Goal: Transaction & Acquisition: Purchase product/service

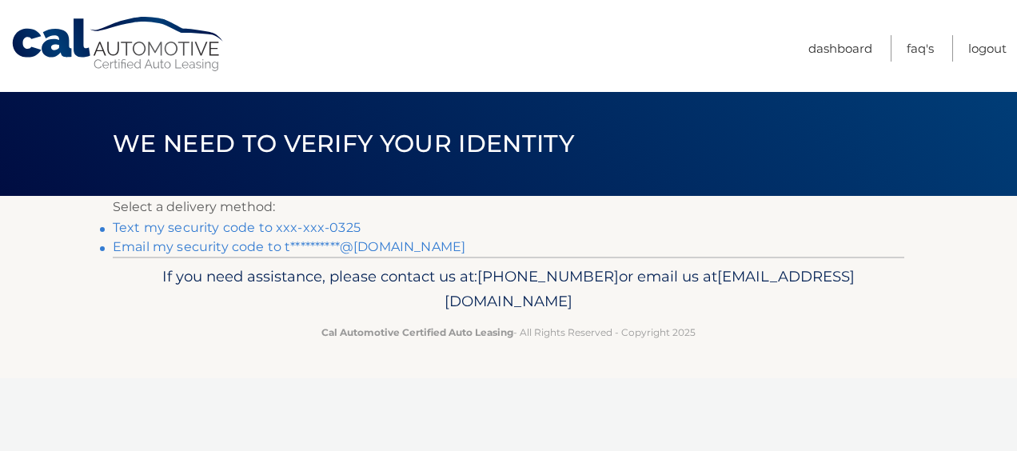
click at [252, 227] on link "Text my security code to xxx-xxx-0325" at bounding box center [237, 227] width 248 height 15
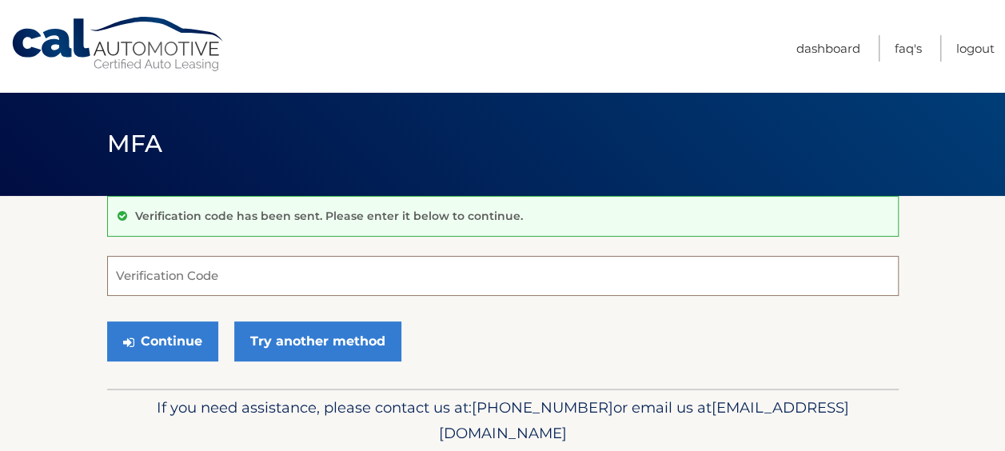
click at [153, 276] on input "Verification Code" at bounding box center [503, 276] width 792 height 40
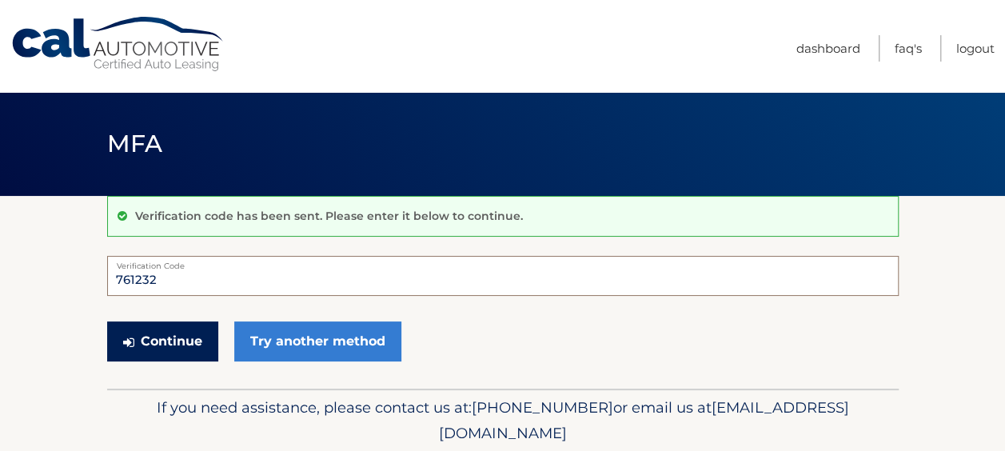
type input "761232"
click at [142, 331] on button "Continue" at bounding box center [162, 341] width 111 height 40
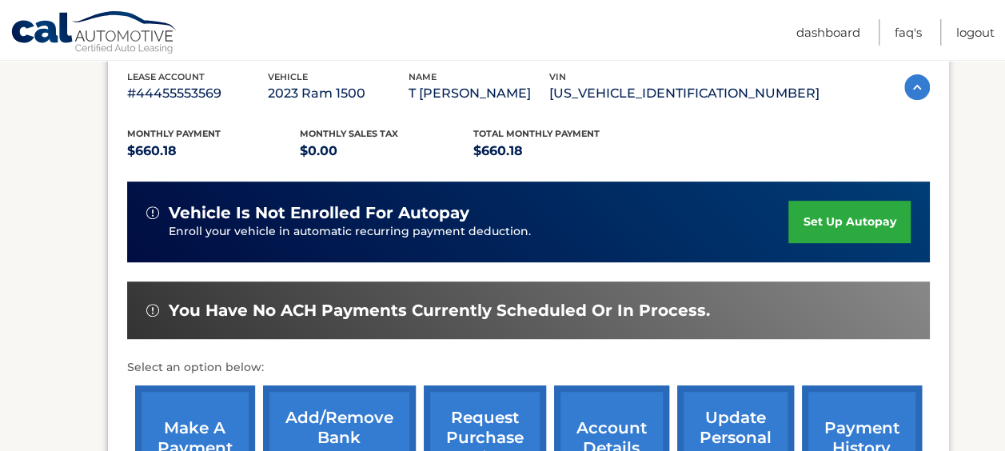
scroll to position [320, 0]
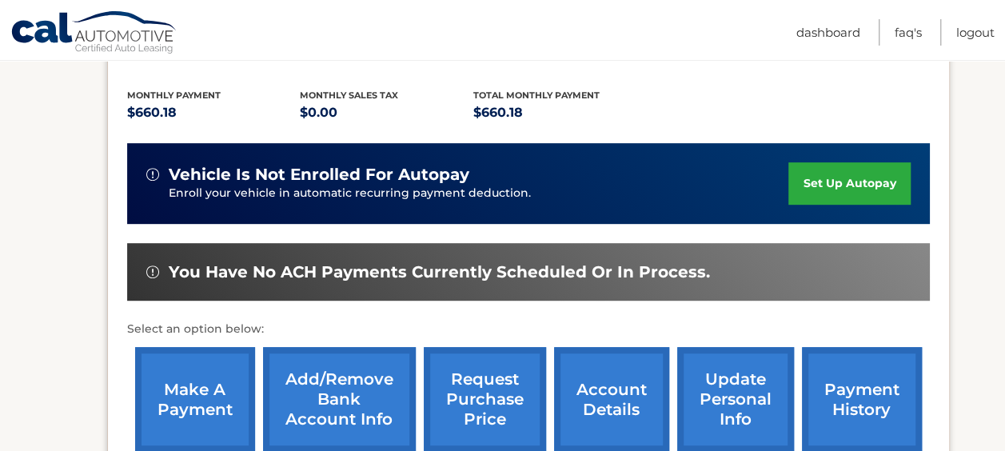
click at [187, 393] on link "make a payment" at bounding box center [195, 399] width 120 height 105
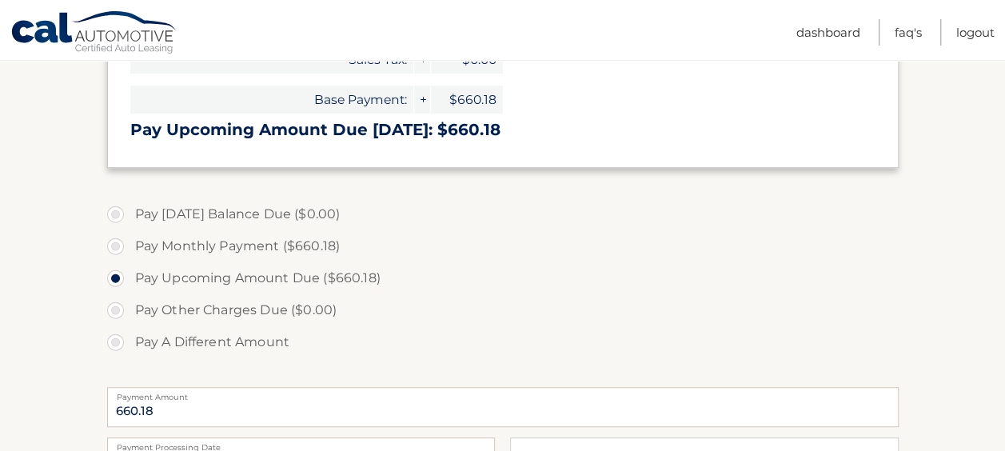
scroll to position [480, 0]
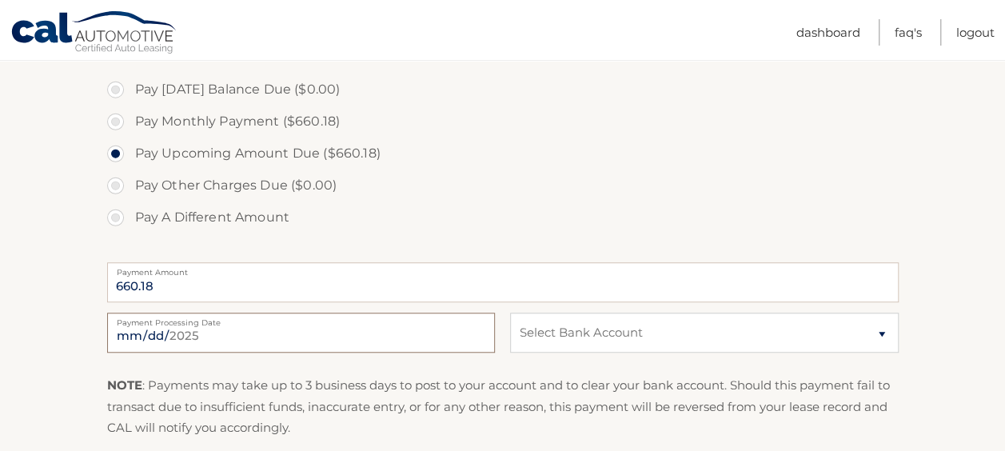
click at [221, 330] on input "2025-08-29" at bounding box center [301, 333] width 388 height 40
type input "2025-09-01"
click at [667, 330] on select "Select Bank Account Checking FINGER LAKES FCU *****6751 Checking CORNING FEDERA…" at bounding box center [704, 333] width 388 height 40
select select "Y2M3NzViZTMtNTMzZC00MWJlLWE3MGMtNWY3N2IzMDA5OTZl"
click at [510, 313] on select "Select Bank Account Checking FINGER LAKES FCU *****6751 Checking CORNING FEDERA…" at bounding box center [704, 333] width 388 height 40
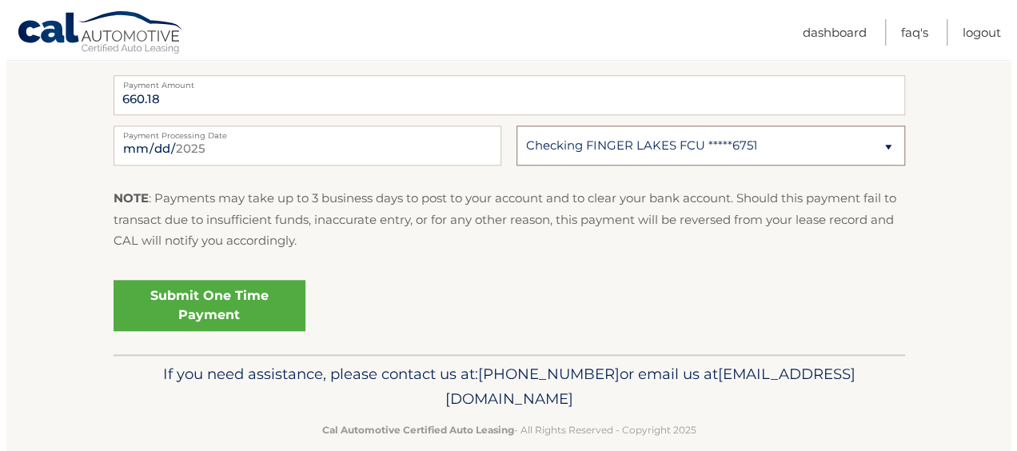
scroll to position [691, 0]
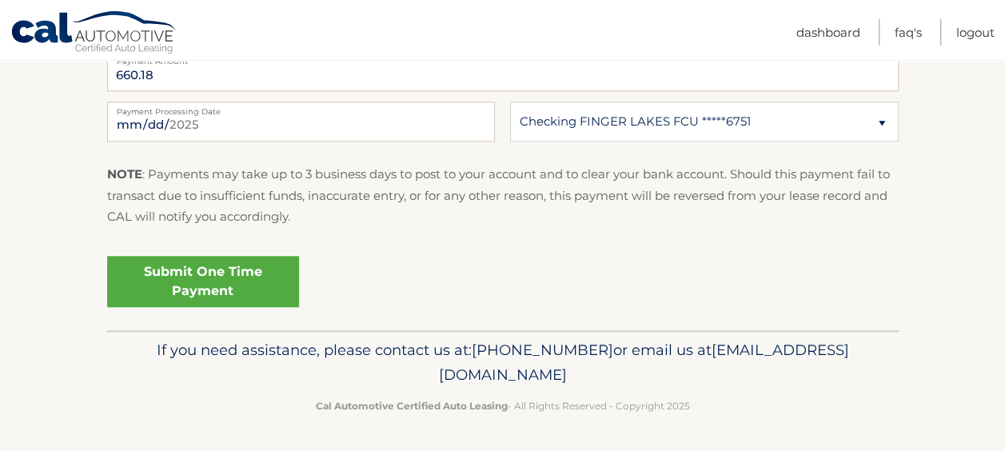
click at [219, 287] on link "Submit One Time Payment" at bounding box center [203, 281] width 192 height 51
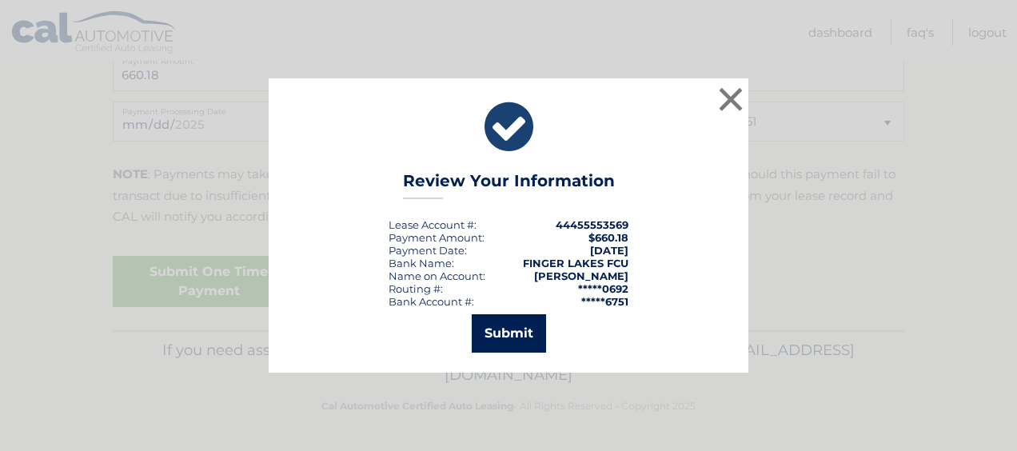
click at [516, 340] on button "Submit" at bounding box center [509, 333] width 74 height 38
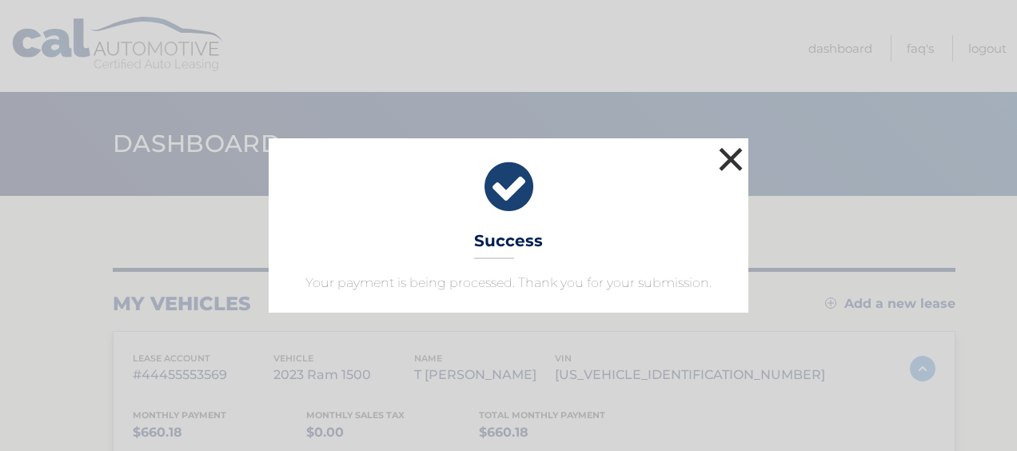
click at [729, 164] on button "×" at bounding box center [731, 159] width 32 height 32
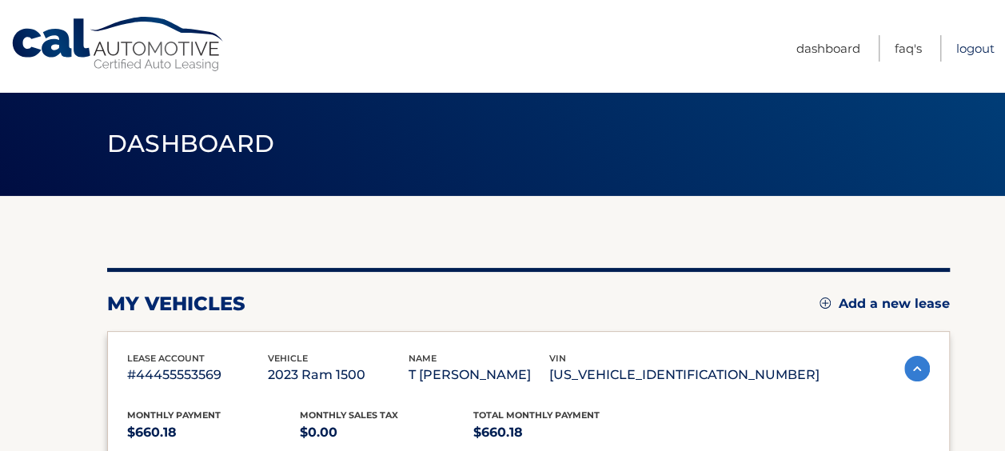
click at [969, 43] on link "Logout" at bounding box center [975, 48] width 38 height 26
